Goal: Answer question/provide support: Answer question/provide support

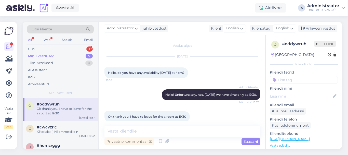
scroll to position [6, 0]
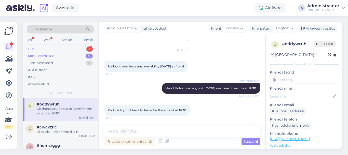
click at [68, 46] on div "Uus 1" at bounding box center [60, 48] width 67 height 7
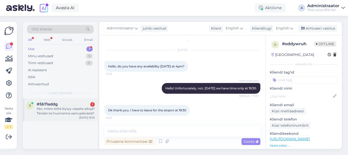
click at [70, 111] on div "Moi, miten teiltä löytyy vapaita aikoja? Tänään tai huomenna aamupäivästä?" at bounding box center [66, 110] width 58 height 9
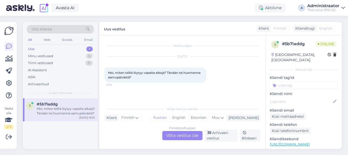
click at [169, 134] on div "Finnish to Russian Võta vestlus üle" at bounding box center [182, 135] width 40 height 9
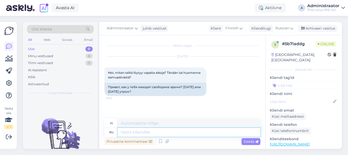
click at [167, 133] on textarea at bounding box center [189, 132] width 143 height 9
type textarea "Сегодня"
type textarea "Tänään"
type textarea "[DATE] свободных ме"
type textarea "Ilmainen tänään"
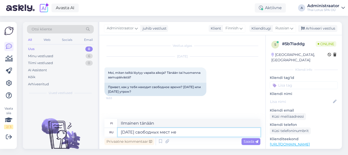
type textarea "[DATE] свободных мест нет"
type textarea "Tänään ei ole vapaita paikkoja."
type textarea "[DATE] свободных мест нет. Завт"
type textarea "Tänään ei ole avoimia työpaikkoja."
type textarea "[DATE] свободных мест нет. [DATE] утр"
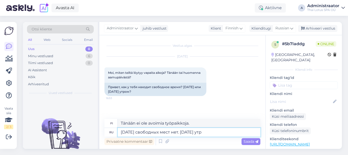
type textarea "Tänään ei ole avoimia työpaikkoja. Huomenna."
type textarea "[DATE] свободных мест нет. [DATE] утром ест"
type textarea "Tänään ei ole avoimia paikkoja. Huomenna aamulla."
type textarea "[DATE] свободных мест нет. [DATE] утром есть"
type textarea "Tänään ei ole avoimia paikkoja. Huomenna aamulla on niitä."
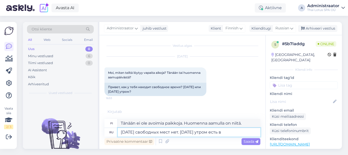
type textarea "[DATE] свободных мест нет. [DATE] утром есть в 0"
type textarea "Tänään ei ole avoimia paikkoja. Huomenna aamulla on joitain vapaita paikkoja."
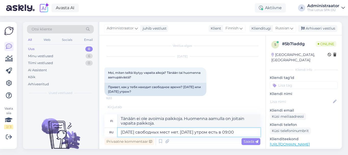
type textarea "[DATE] свободных мест нет. [DATE] утром есть в 09:00."
type textarea "Tänään ei ole vapaita aikoja. Aikoja voi varata huomenna aamulla klo 9.00."
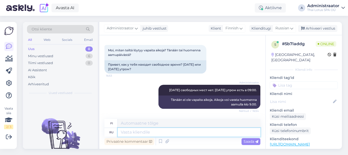
scroll to position [53, 0]
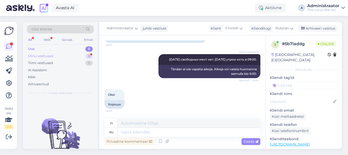
click at [39, 58] on div "Minu vestlused" at bounding box center [40, 56] width 25 height 5
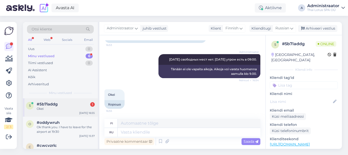
click at [46, 106] on span "#5b7laddg" at bounding box center [47, 104] width 21 height 5
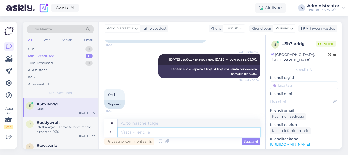
click at [154, 131] on textarea at bounding box center [189, 132] width 143 height 9
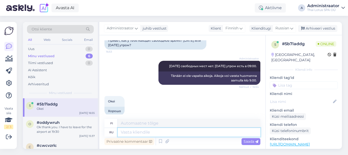
scroll to position [47, 0]
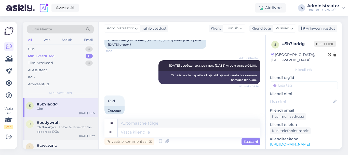
click at [68, 129] on div "Ok thank you. I have to leave for the airport at 19:30" at bounding box center [66, 129] width 58 height 9
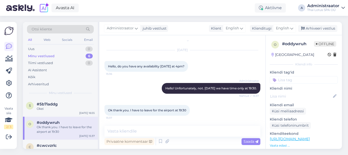
scroll to position [26, 0]
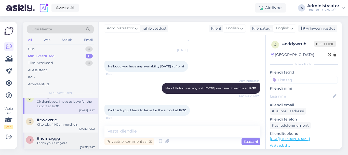
click at [64, 141] on div "Thank you! See you!" at bounding box center [66, 143] width 58 height 5
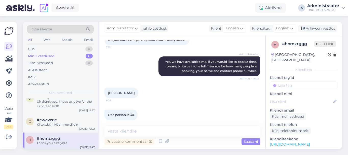
scroll to position [255, 0]
